Goal: Task Accomplishment & Management: Manage account settings

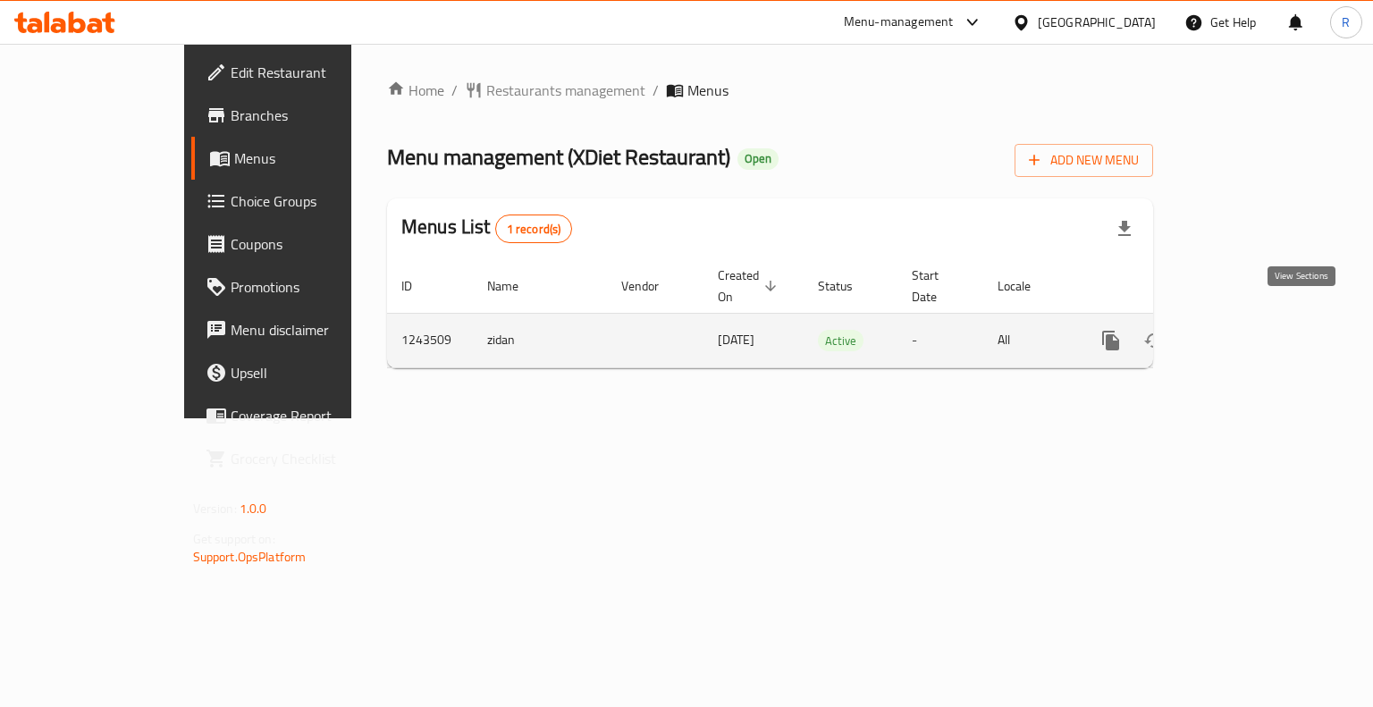
click at [1251, 330] on icon "enhanced table" at bounding box center [1239, 340] width 21 height 21
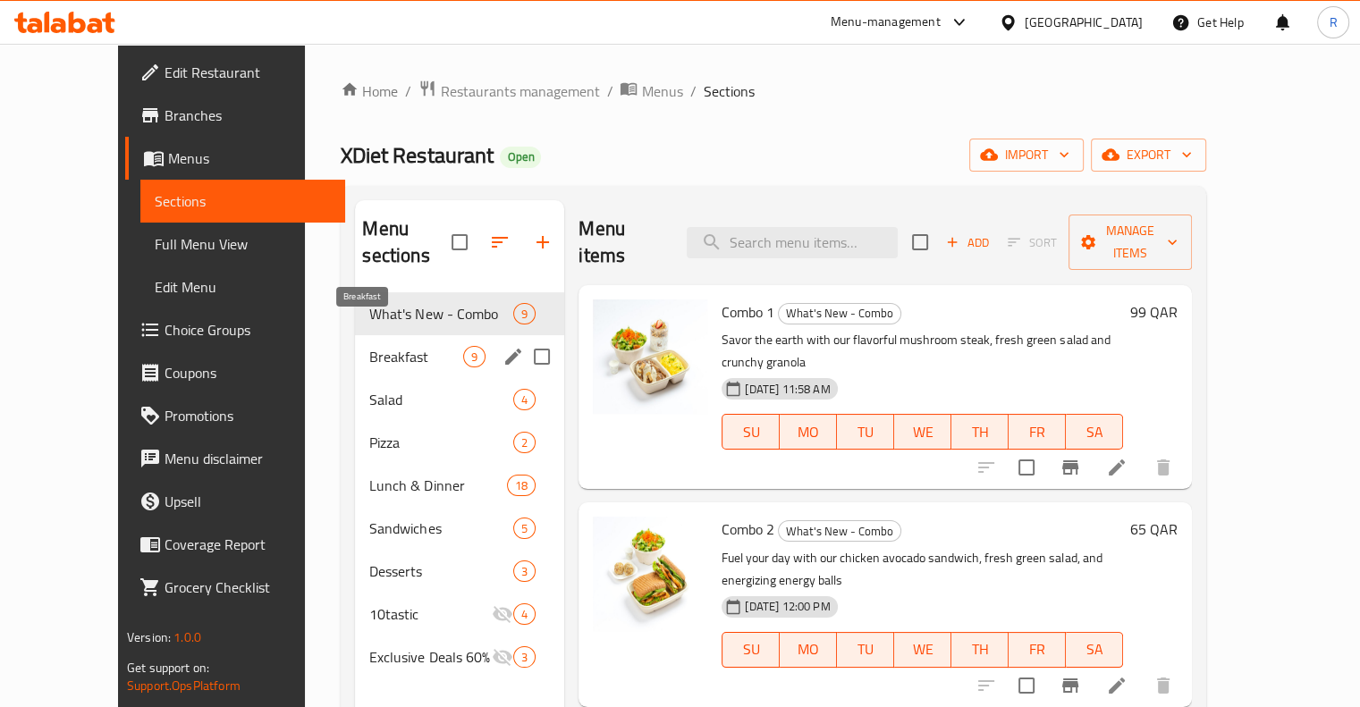
click at [369, 346] on span "Breakfast" at bounding box center [416, 356] width 94 height 21
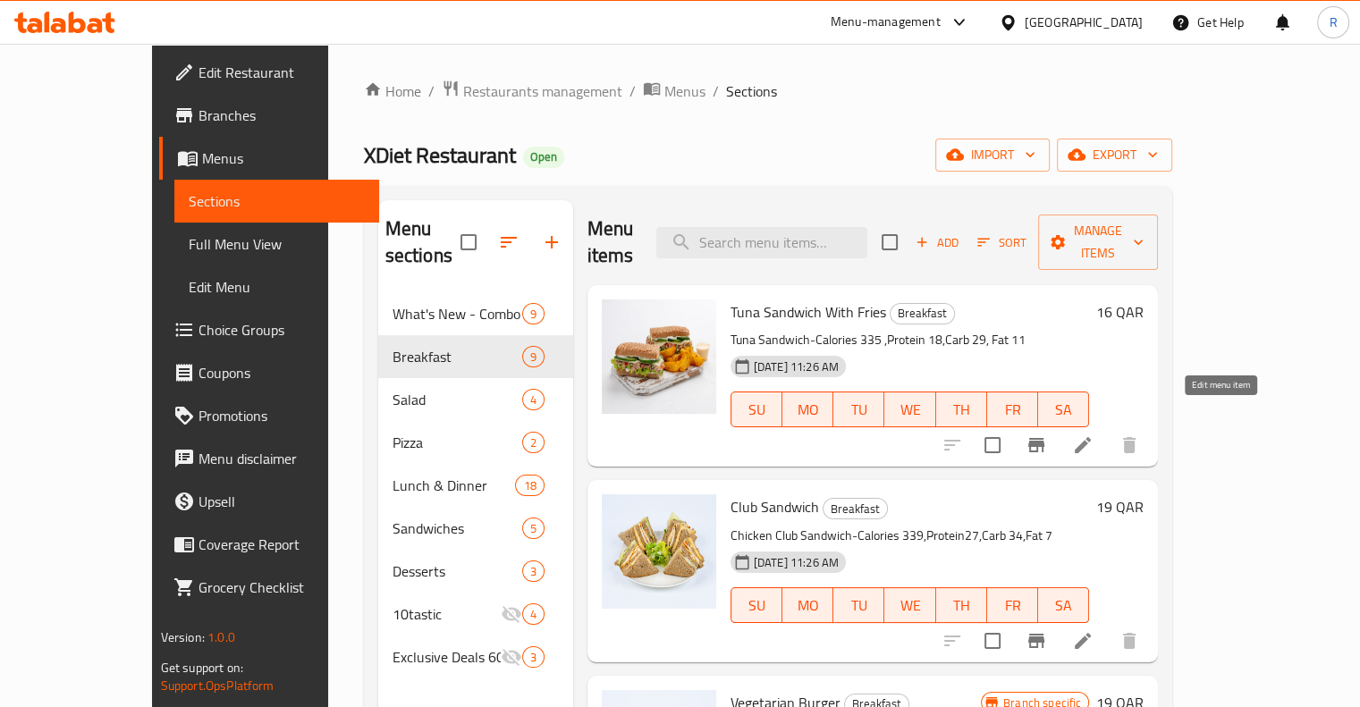
click at [1091, 437] on icon at bounding box center [1083, 445] width 16 height 16
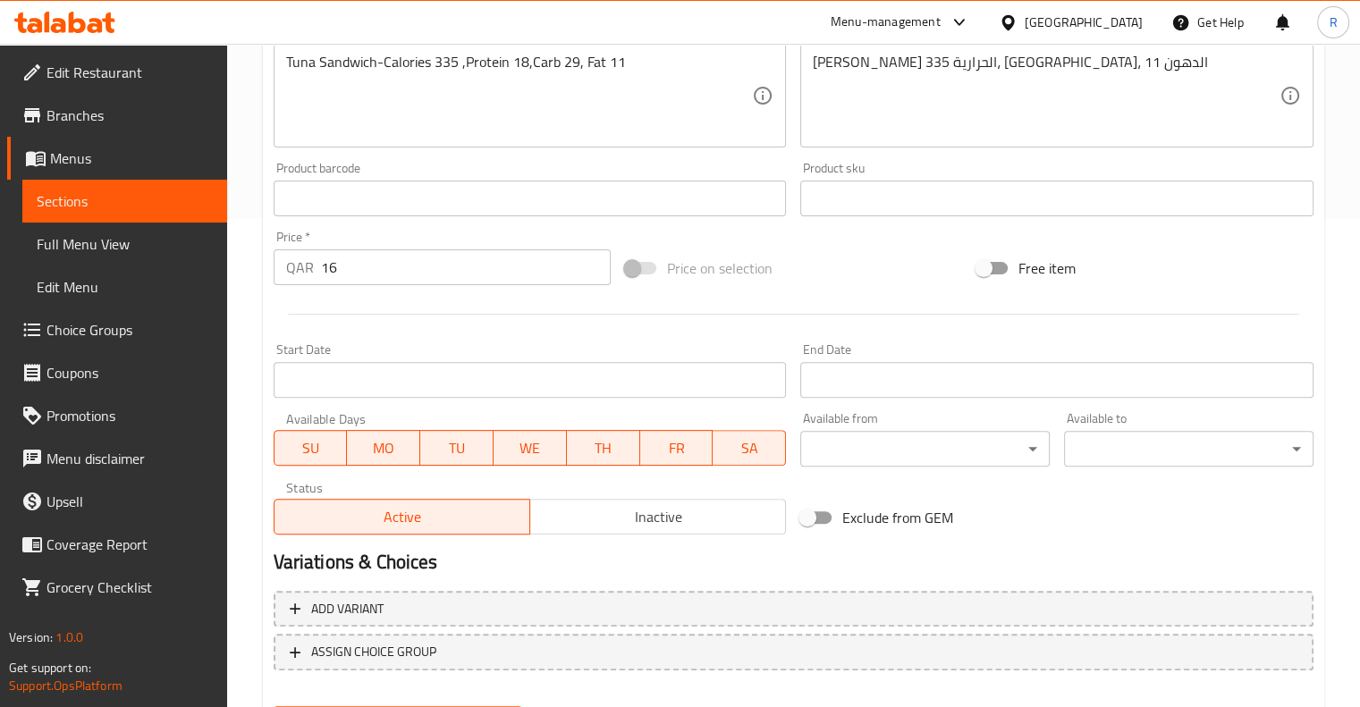
scroll to position [499, 0]
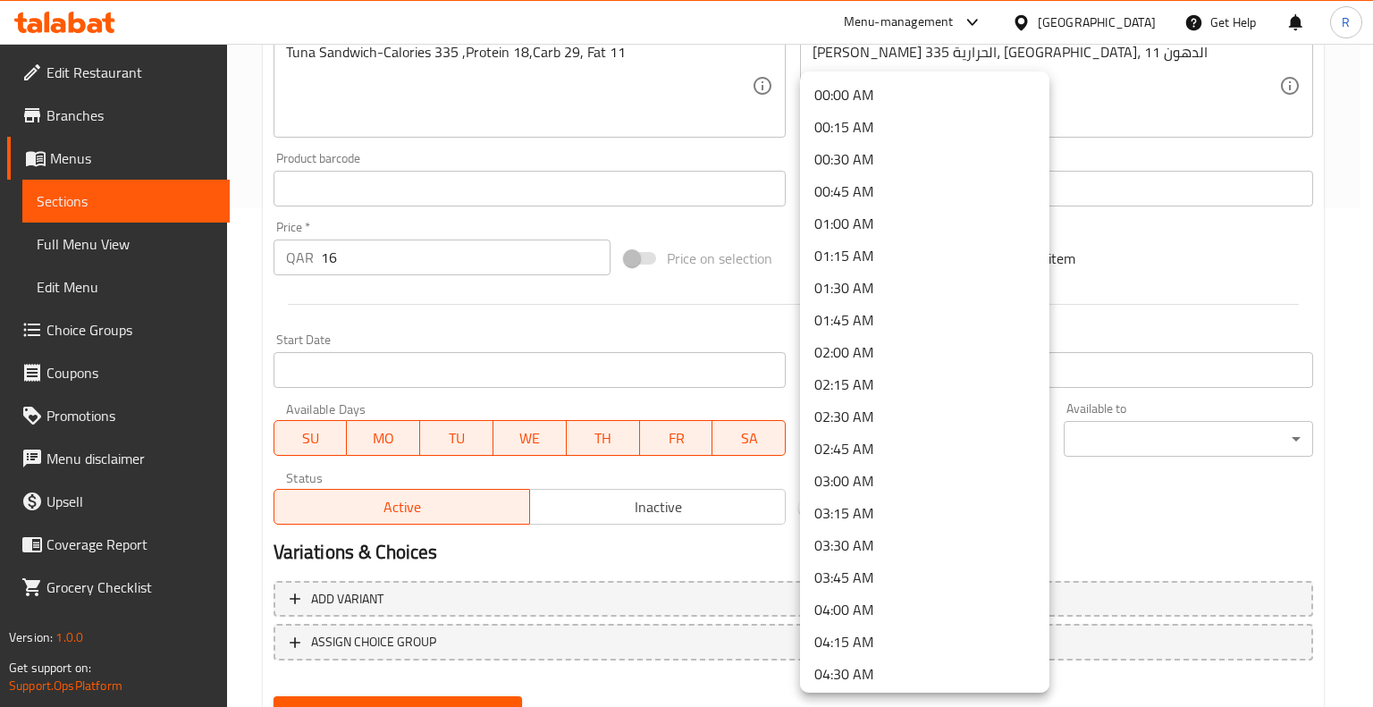
click at [1285, 291] on div at bounding box center [686, 353] width 1373 height 707
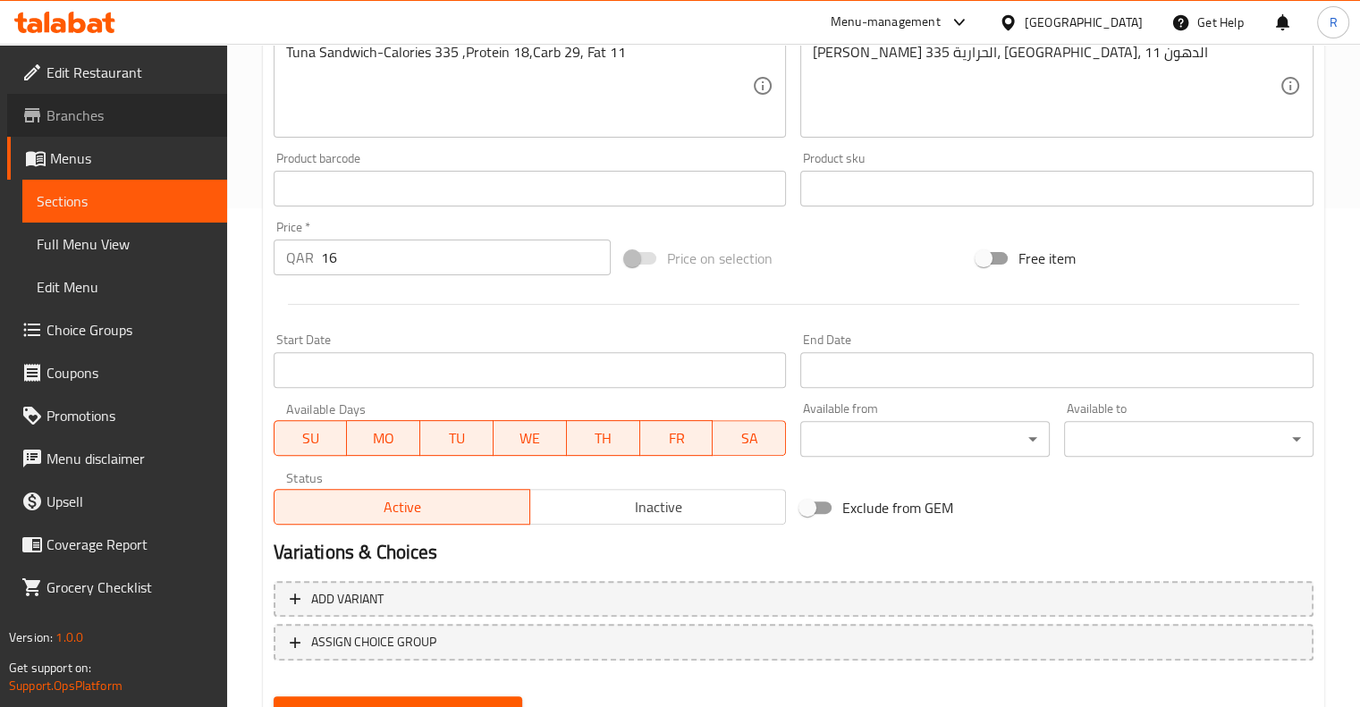
click at [103, 118] on span "Branches" at bounding box center [129, 115] width 166 height 21
